Goal: Task Accomplishment & Management: Complete application form

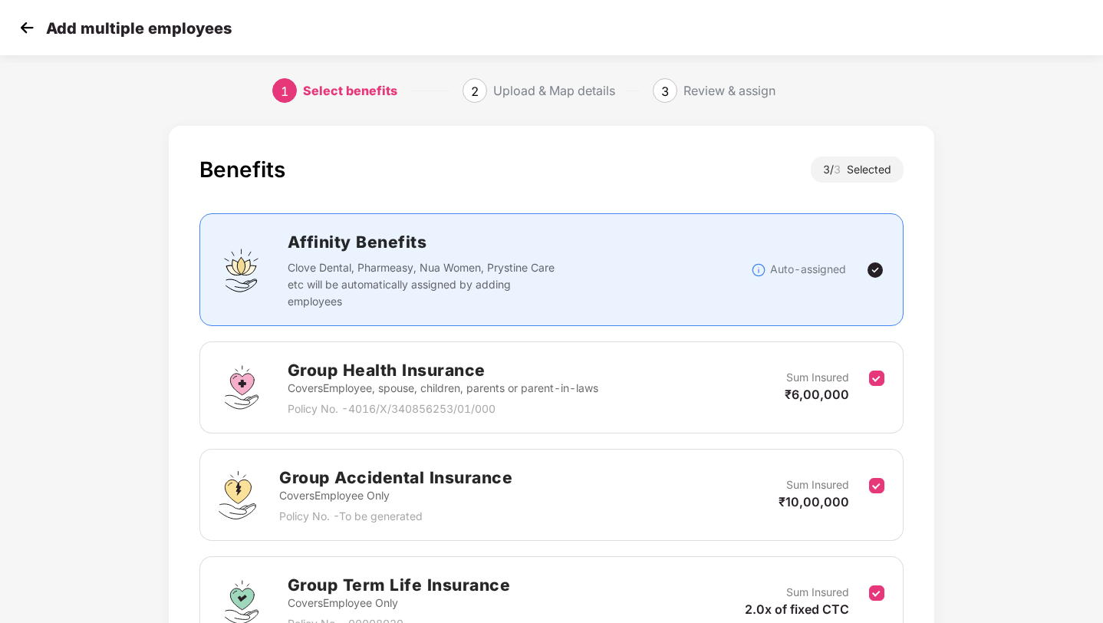
scroll to position [158, 0]
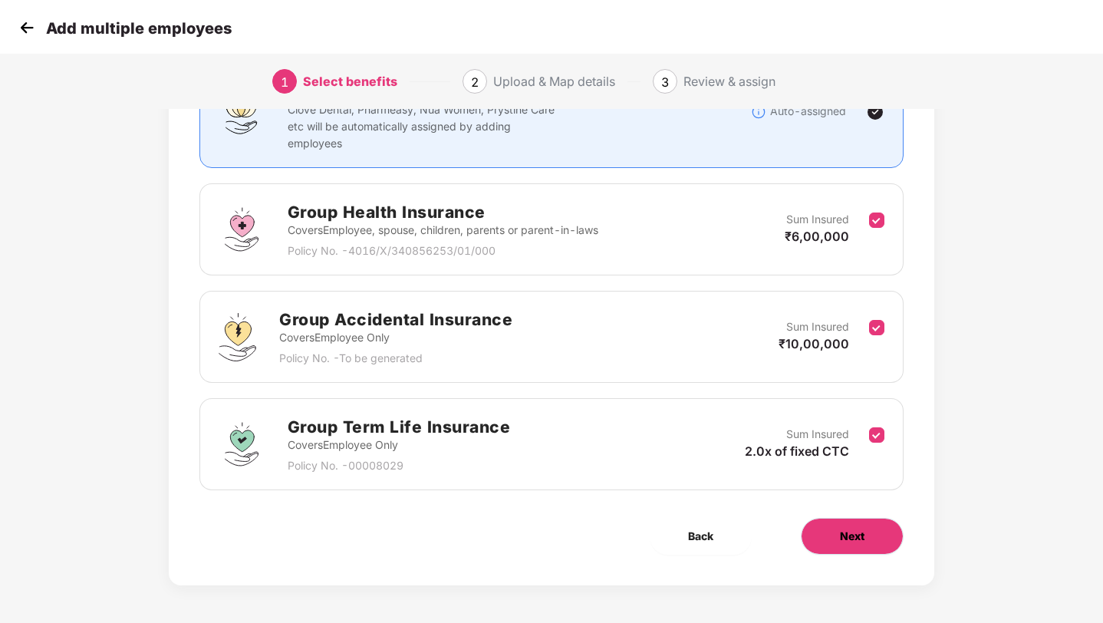
click at [852, 536] on span "Next" at bounding box center [852, 536] width 25 height 17
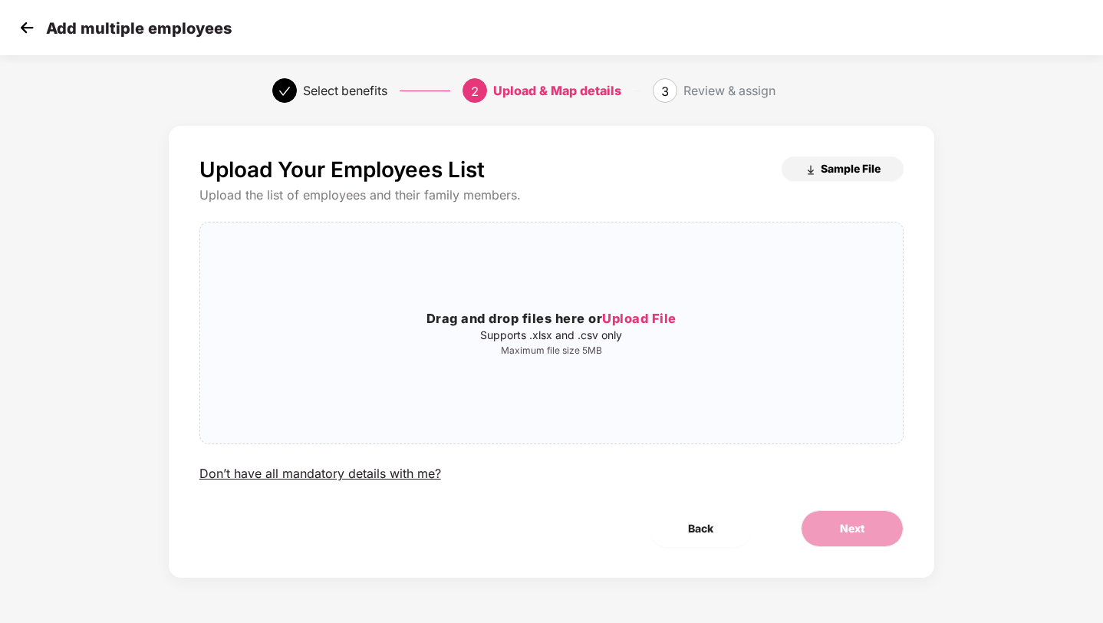
click at [844, 176] on span "Sample File" at bounding box center [851, 168] width 60 height 15
click at [882, 117] on div "Select benefits 2 Upload & Map details 3 Review & assign" at bounding box center [551, 90] width 1103 height 55
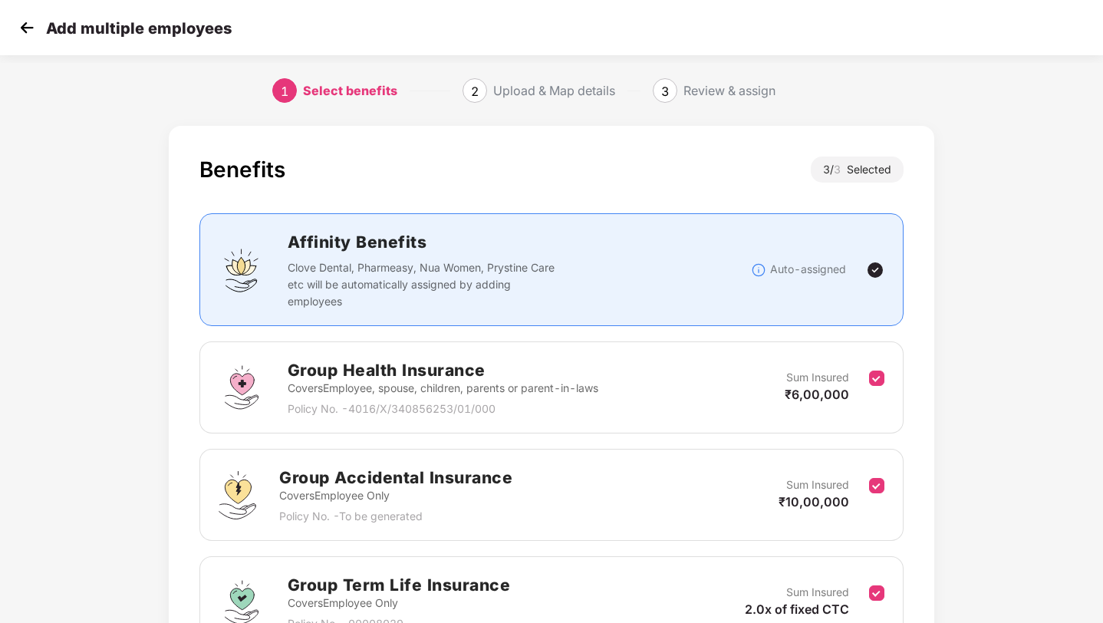
click at [21, 28] on img at bounding box center [26, 27] width 23 height 23
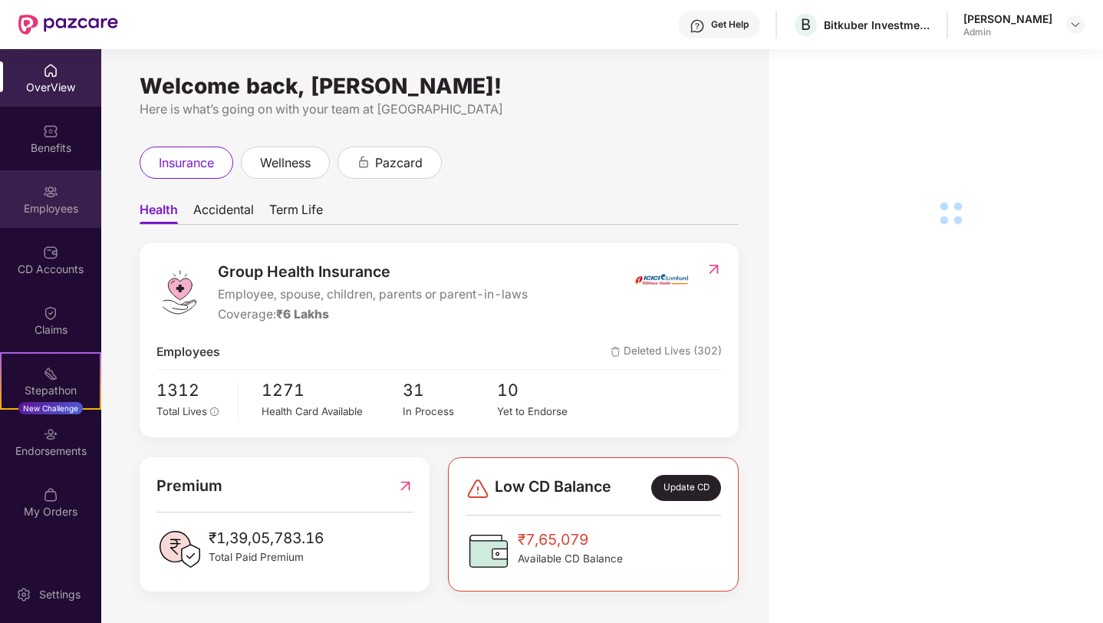
click at [53, 192] on img at bounding box center [50, 191] width 15 height 15
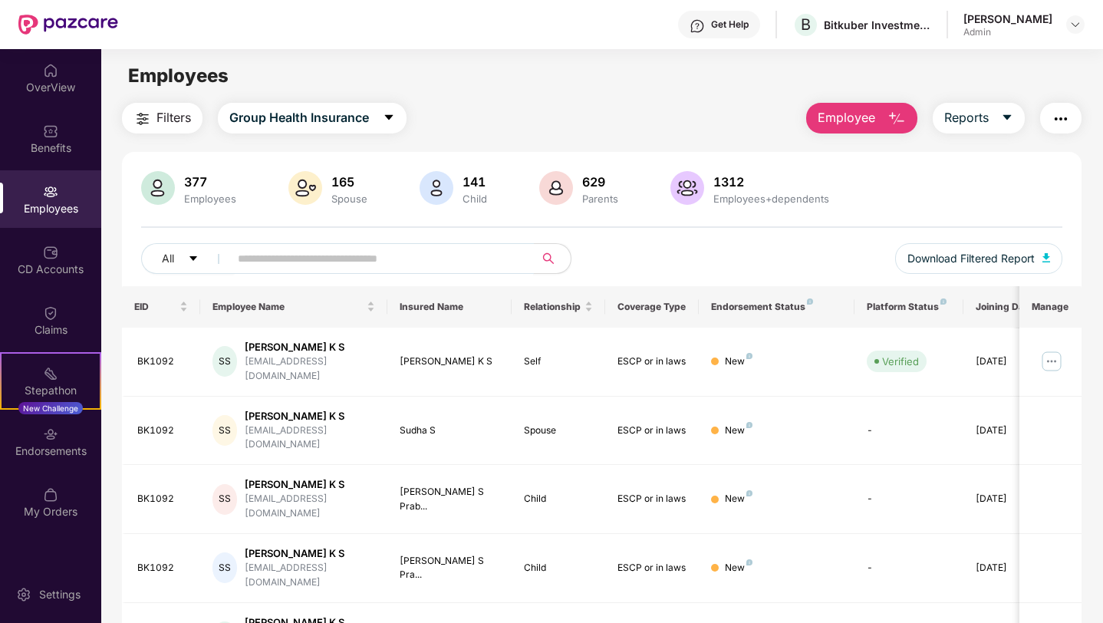
click at [248, 255] on input "text" at bounding box center [375, 258] width 275 height 23
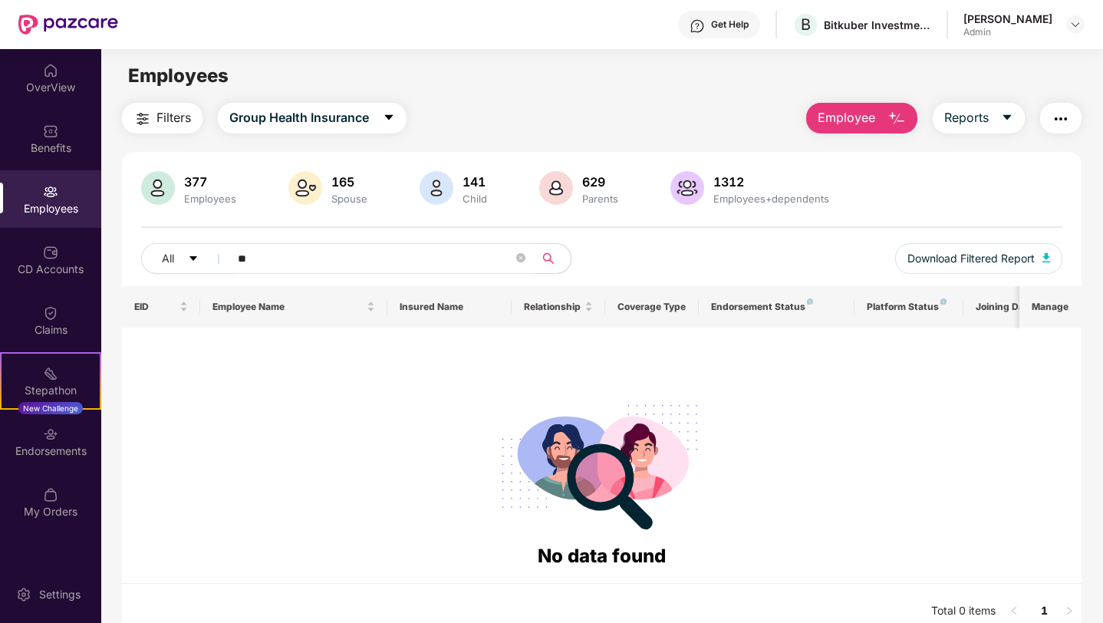
type input "*"
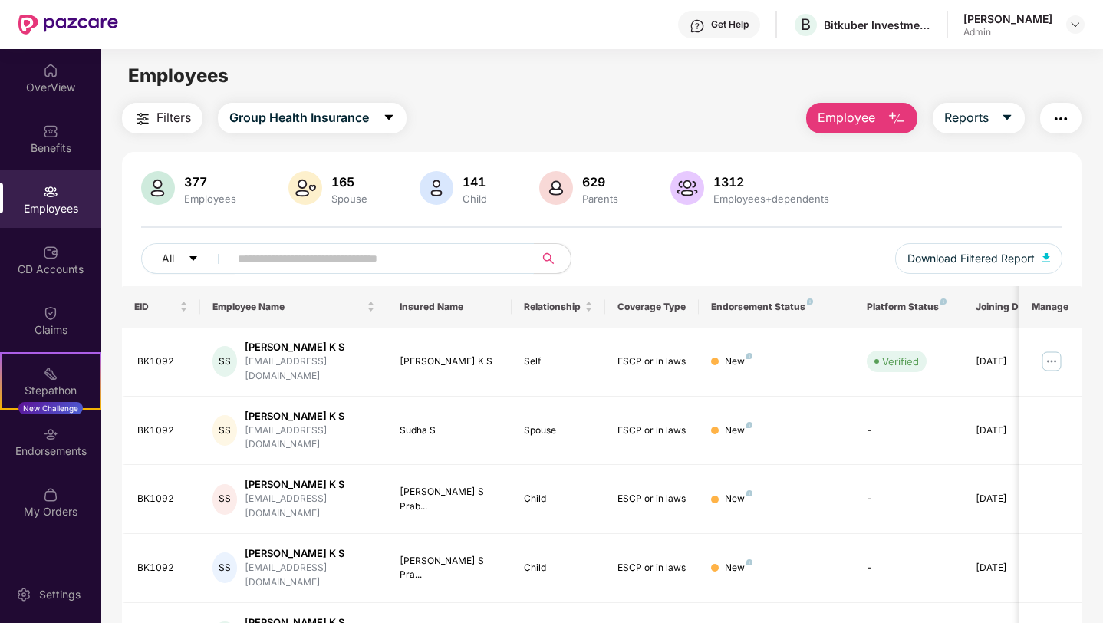
click at [643, 253] on div "All Download Filtered Report" at bounding box center [601, 264] width 921 height 43
